Goal: Task Accomplishment & Management: Complete application form

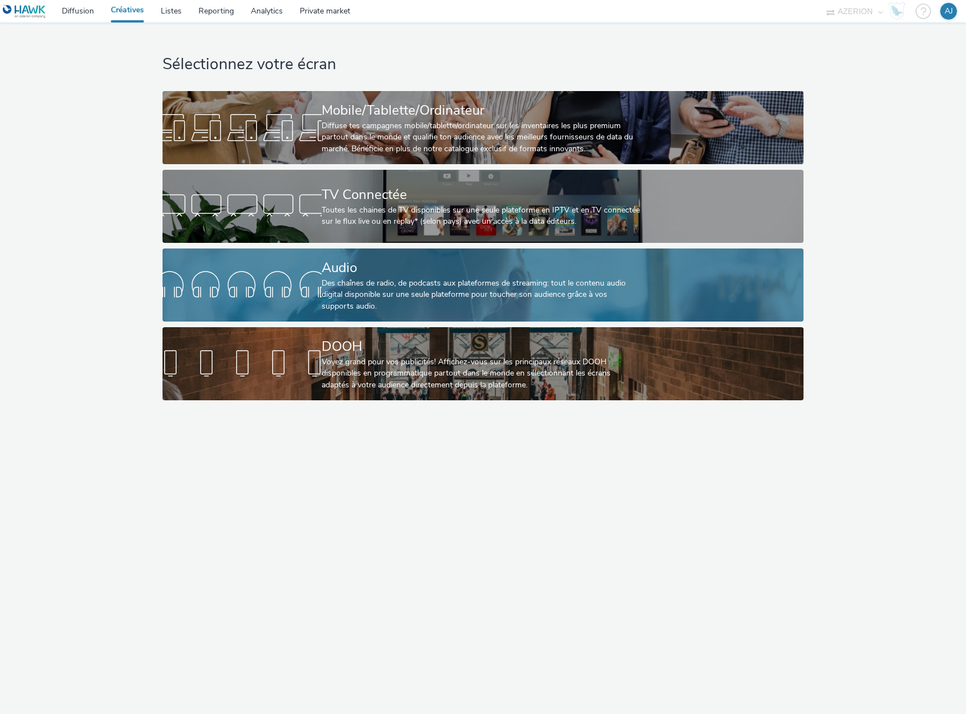
click at [518, 275] on div "Audio" at bounding box center [480, 268] width 318 height 20
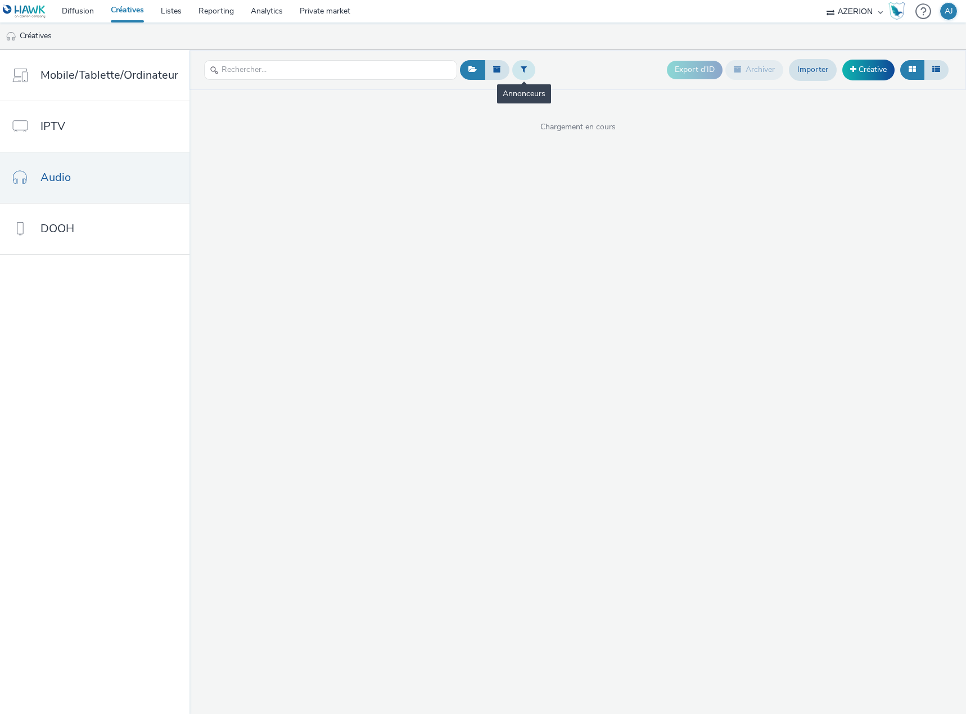
click at [520, 70] on icon at bounding box center [523, 69] width 6 height 8
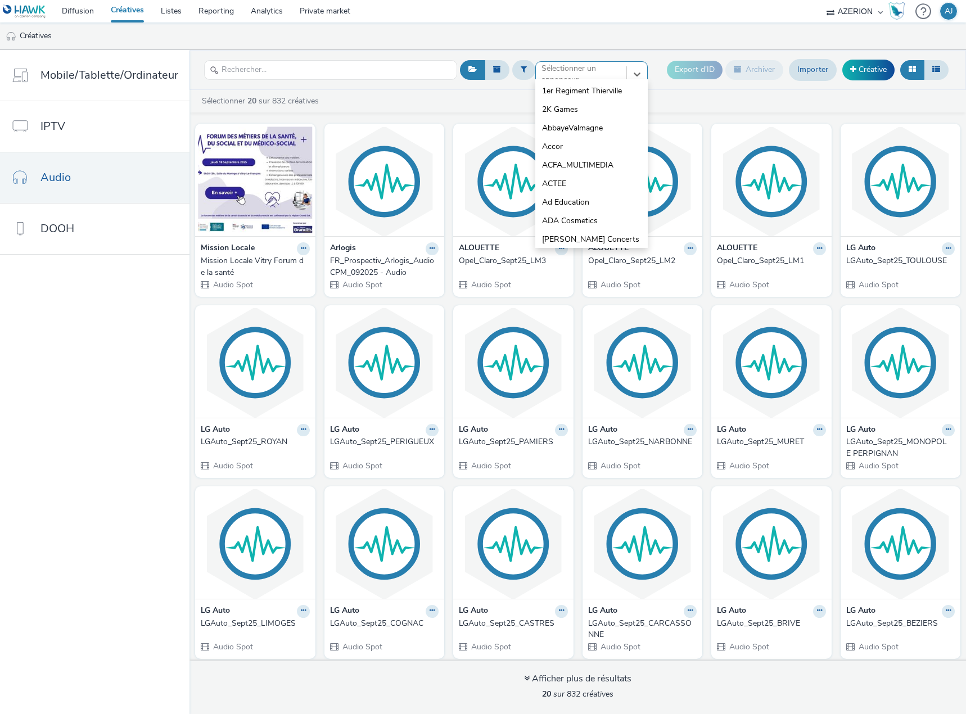
click at [572, 66] on div "Sélectionner un annonceur..." at bounding box center [580, 74] width 79 height 23
type input "groupa"
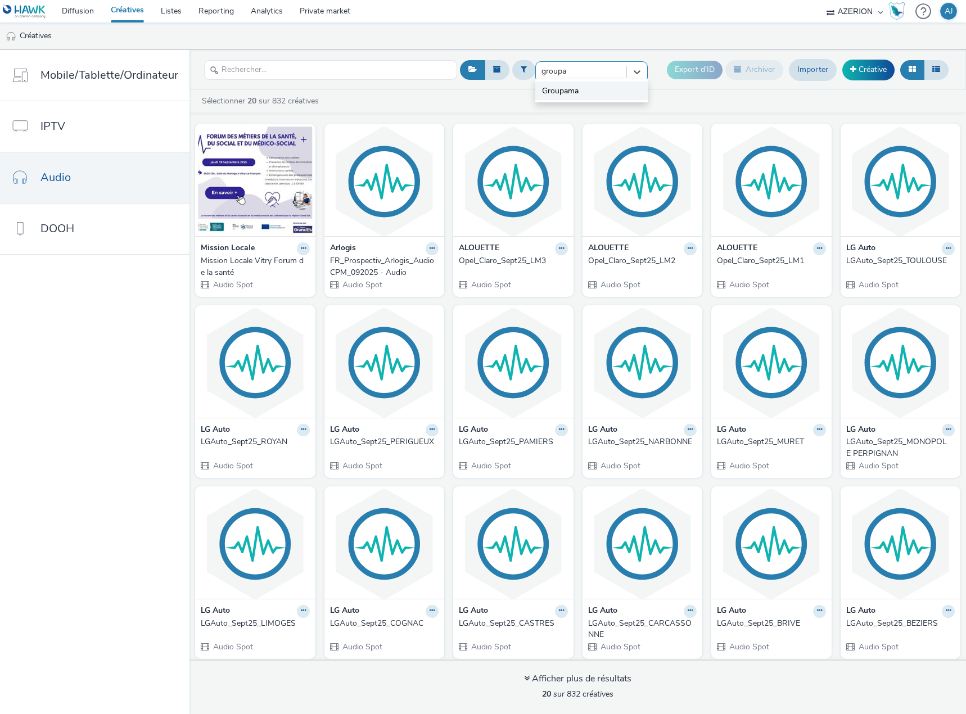
click at [572, 89] on span "Groupama" at bounding box center [560, 90] width 37 height 11
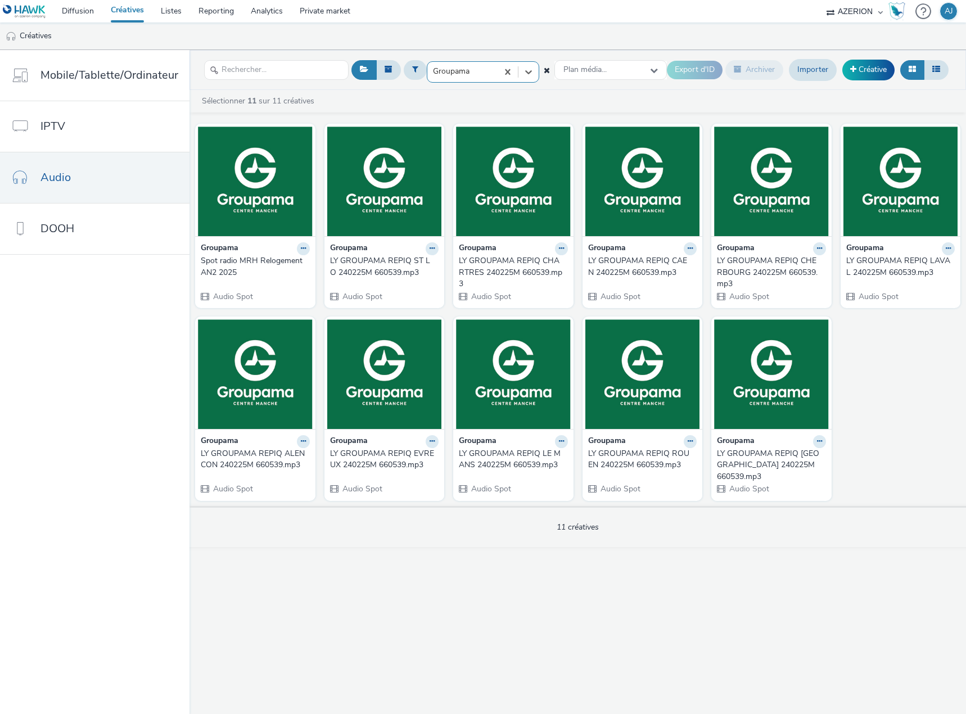
click at [254, 262] on div "Spot radio MRH Relogement AN2 2025" at bounding box center [253, 266] width 105 height 23
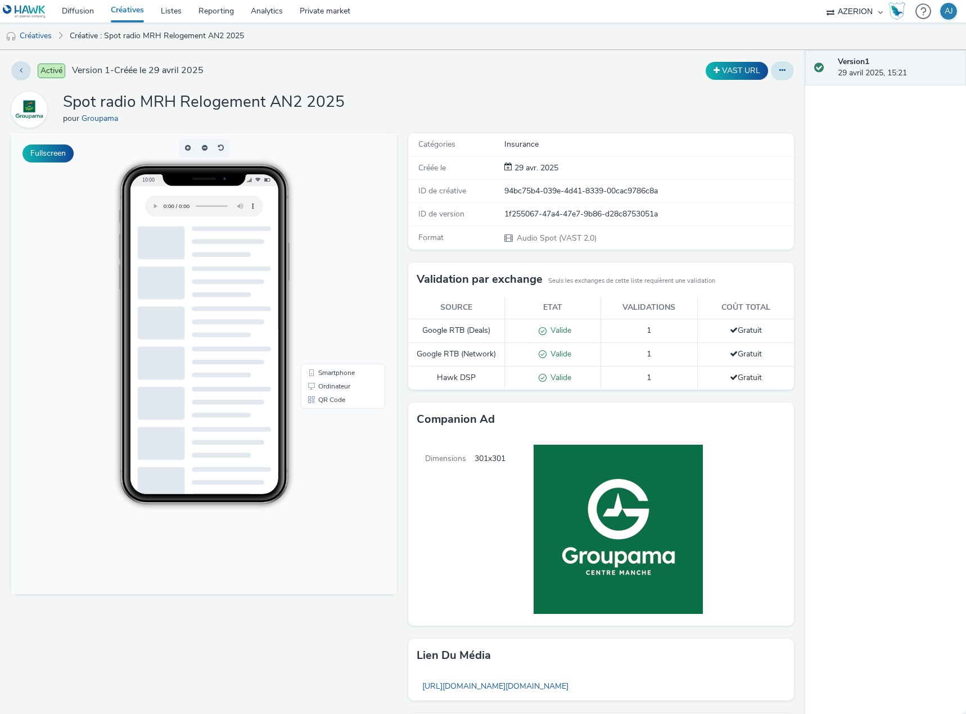
click at [779, 73] on icon at bounding box center [782, 70] width 6 height 8
click at [742, 91] on link "Modifier" at bounding box center [751, 93] width 84 height 22
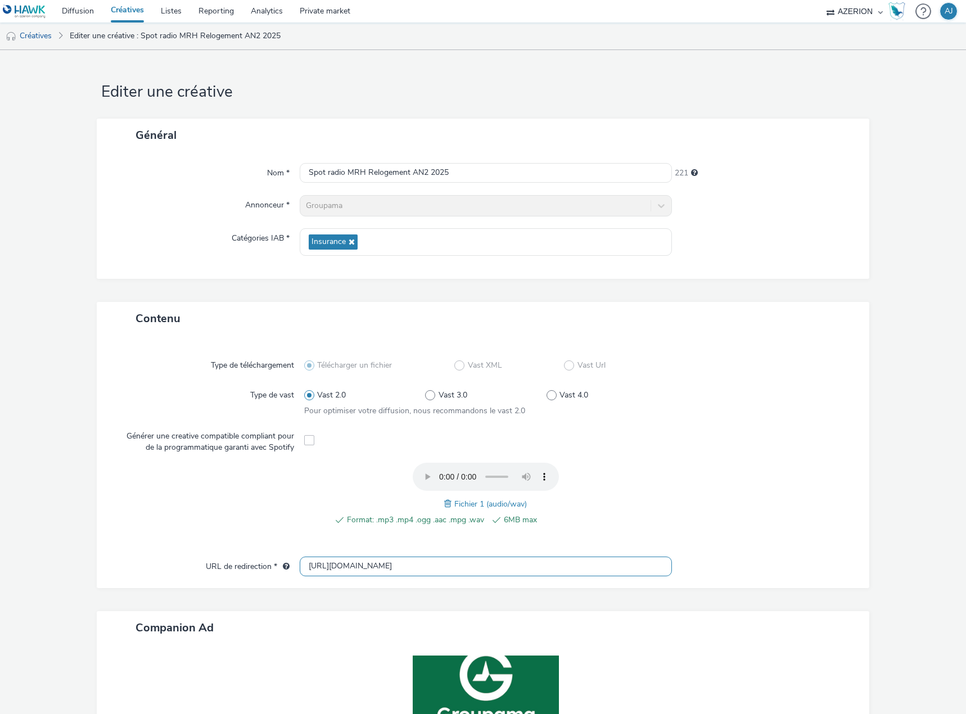
drag, startPoint x: 533, startPoint y: 568, endPoint x: 247, endPoint y: 581, distance: 286.4
click at [247, 581] on div "Type de téléchargement Télécharger un fichier Vast XML Vast Url Type de vast Va…" at bounding box center [483, 461] width 772 height 253
click at [132, 12] on link "Créatives" at bounding box center [127, 11] width 50 height 22
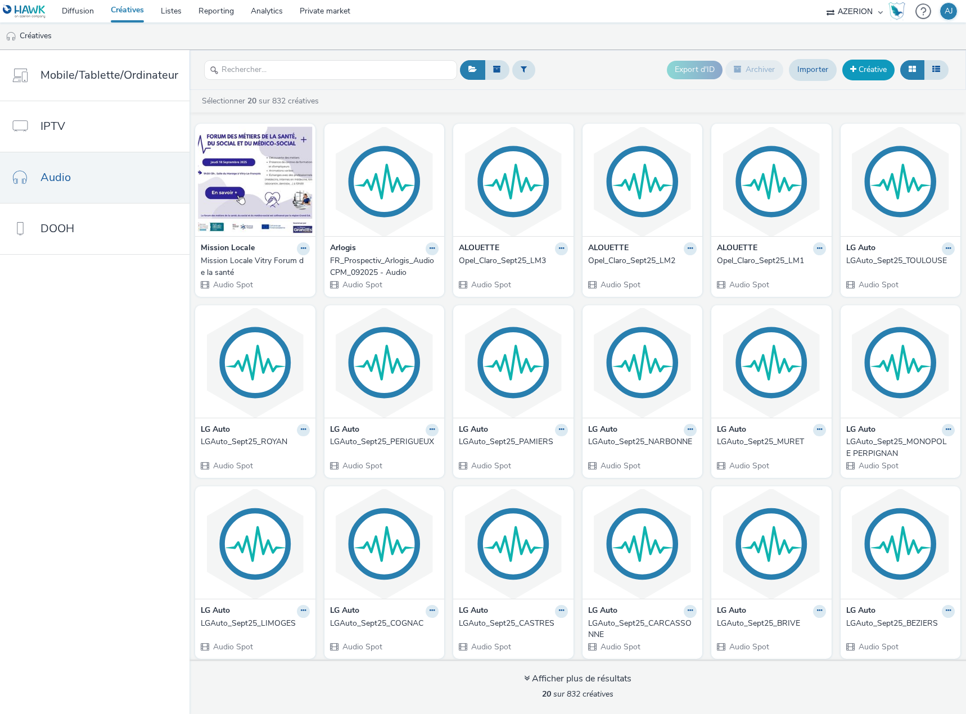
click at [860, 70] on link "Créative" at bounding box center [868, 70] width 52 height 20
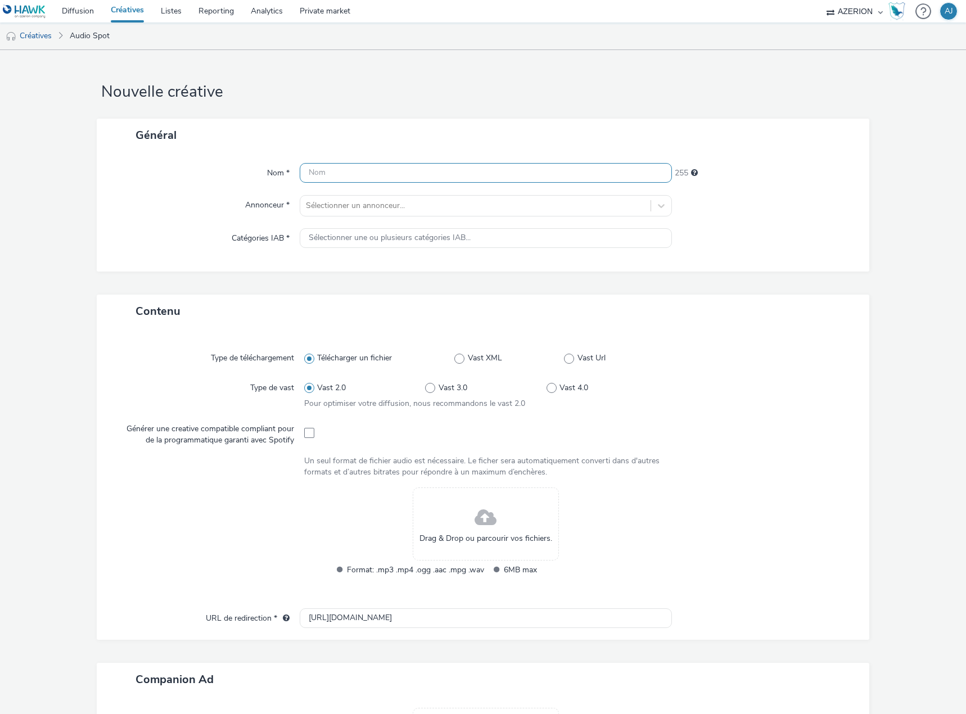
click at [368, 178] on input "text" at bounding box center [486, 173] width 372 height 20
paste input "[URL][DOMAIN_NAME]"
type input "[URL][DOMAIN_NAME]"
click at [365, 206] on div at bounding box center [475, 205] width 339 height 13
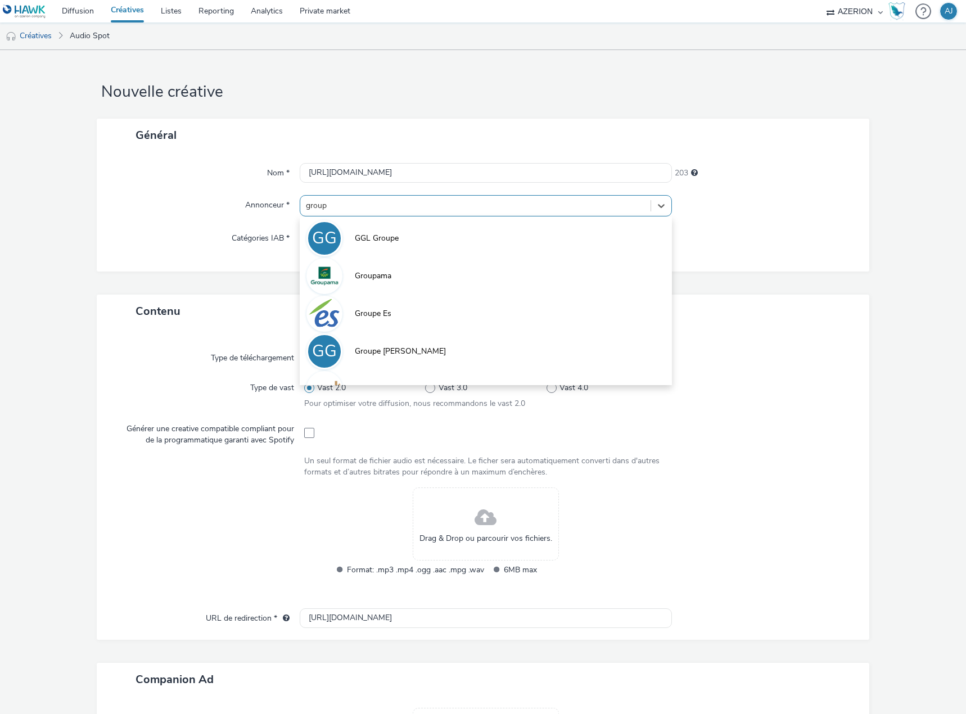
type input "groupa"
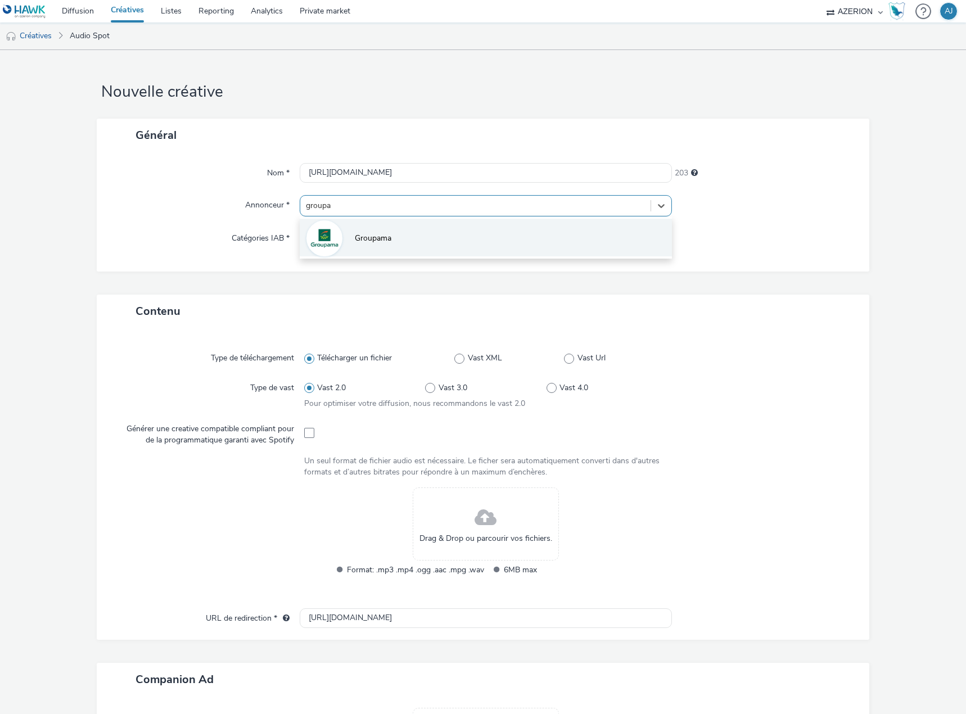
click at [379, 239] on span "Groupama" at bounding box center [373, 238] width 37 height 11
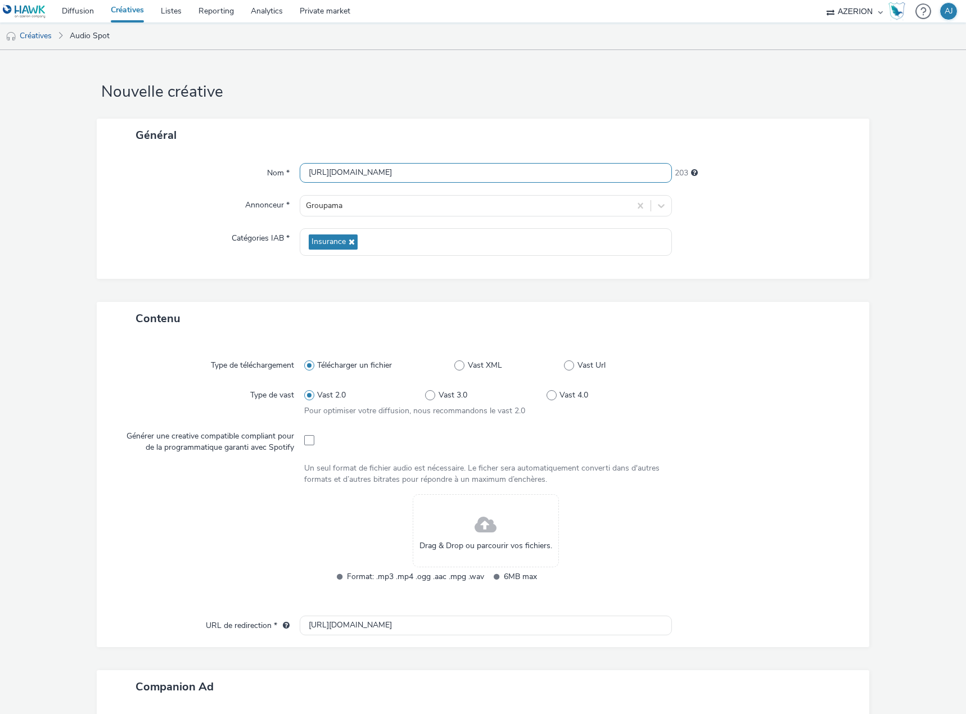
drag, startPoint x: 525, startPoint y: 172, endPoint x: 194, endPoint y: 184, distance: 331.2
click at [194, 184] on div "Nom * [URL][DOMAIN_NAME] 203 Annonceur * Groupama Catégories IAB * Insurance" at bounding box center [483, 215] width 772 height 127
drag, startPoint x: 389, startPoint y: 620, endPoint x: 254, endPoint y: 617, distance: 135.5
click at [251, 619] on div "URL de redirection * [URL][DOMAIN_NAME]" at bounding box center [483, 625] width 750 height 20
paste input "s://[DOMAIN_NAME][URL]"
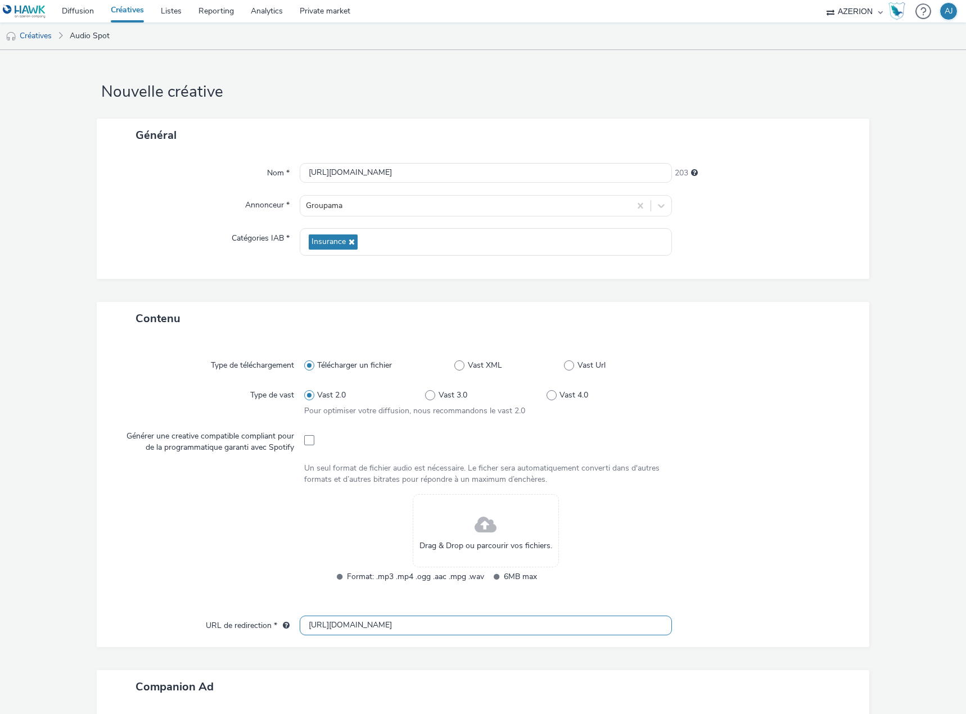
type input "[URL][DOMAIN_NAME]"
drag, startPoint x: 505, startPoint y: 173, endPoint x: 193, endPoint y: 182, distance: 312.0
click at [193, 182] on div "Nom * [URL][DOMAIN_NAME] 203" at bounding box center [483, 173] width 750 height 20
paste input "SR - AN3 - Santé modularité"
type input "SR - AN3 - Santé modularité"
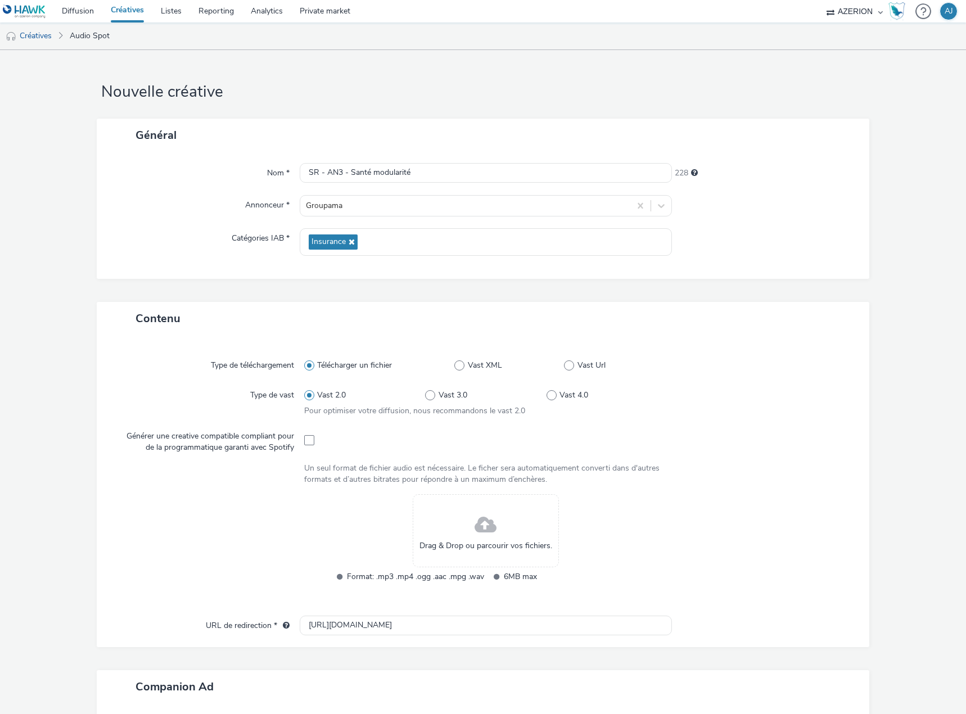
click at [768, 348] on div "Type de téléchargement Télécharger un fichier Vast XML Vast Url Type de vast Va…" at bounding box center [483, 480] width 750 height 269
click at [500, 615] on input "[URL][DOMAIN_NAME]" at bounding box center [486, 625] width 372 height 20
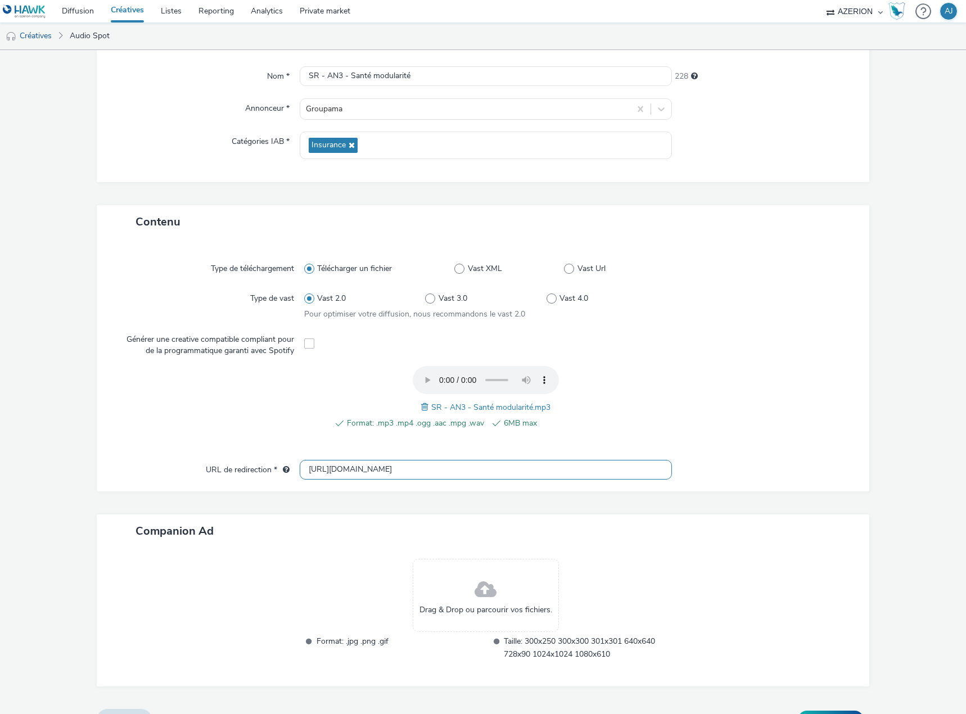
scroll to position [121, 0]
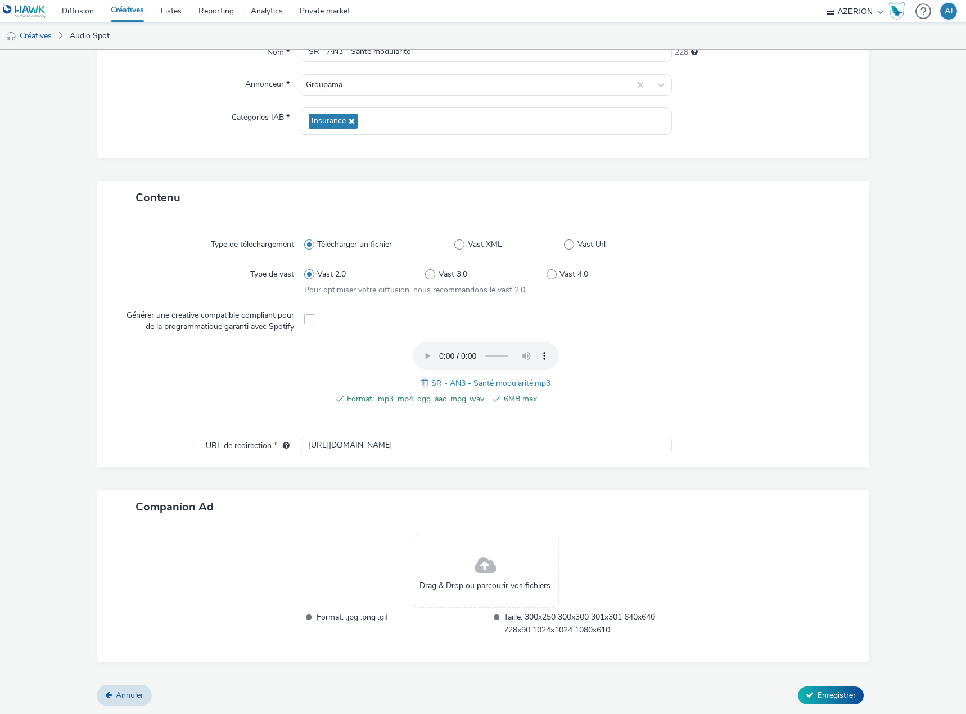
click at [776, 566] on div at bounding box center [765, 592] width 186 height 116
click at [516, 452] on input "[URL][DOMAIN_NAME]" at bounding box center [486, 446] width 372 height 20
drag, startPoint x: 526, startPoint y: 446, endPoint x: 393, endPoint y: 457, distance: 133.7
click at [393, 457] on div "Type de téléchargement Télécharger un fichier Vast XML Vast Url Type de vast Va…" at bounding box center [483, 340] width 772 height 253
type input "[URL][DOMAIN_NAME]"
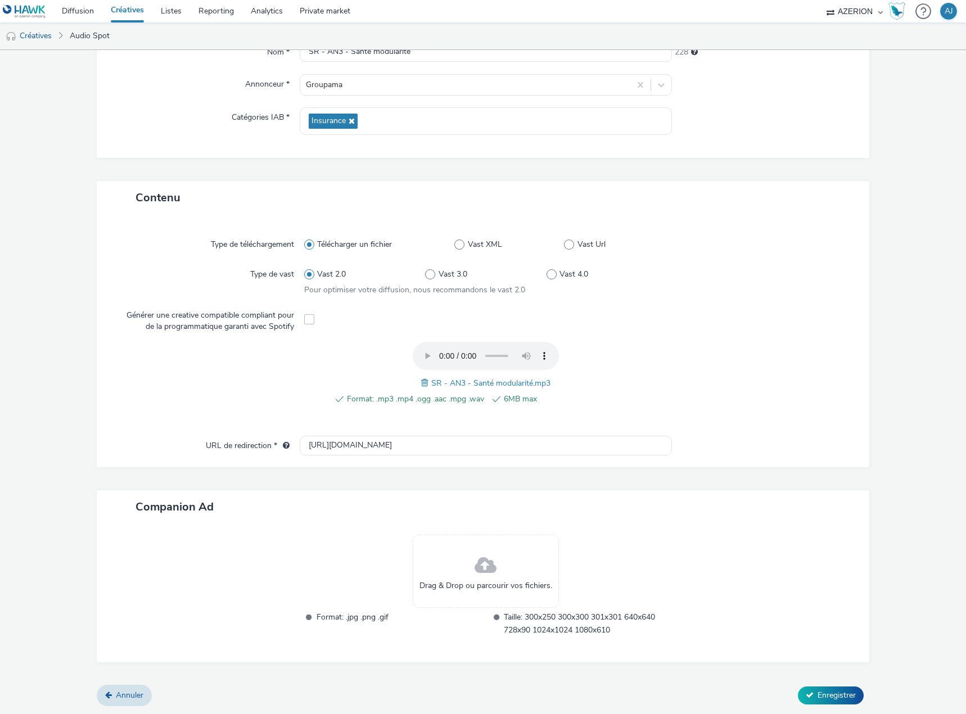
click at [749, 491] on div "Companion Ad" at bounding box center [483, 506] width 772 height 33
click at [833, 694] on span "Enregistrer" at bounding box center [836, 695] width 38 height 11
